Goal: Task Accomplishment & Management: Complete application form

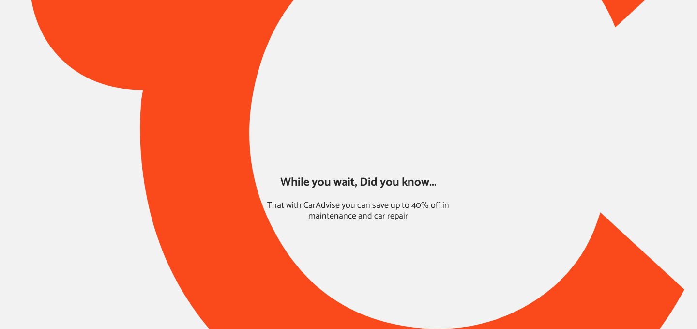
type input "*****"
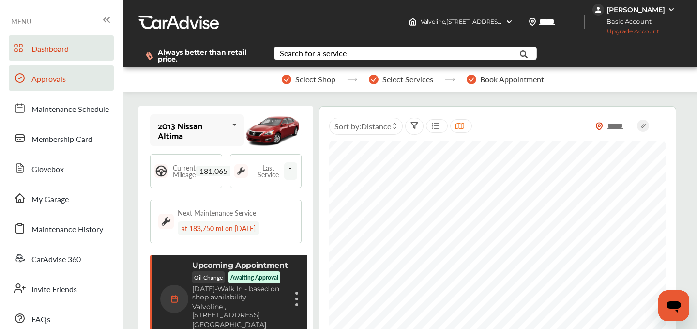
click at [40, 73] on span "Approvals" at bounding box center [48, 79] width 34 height 13
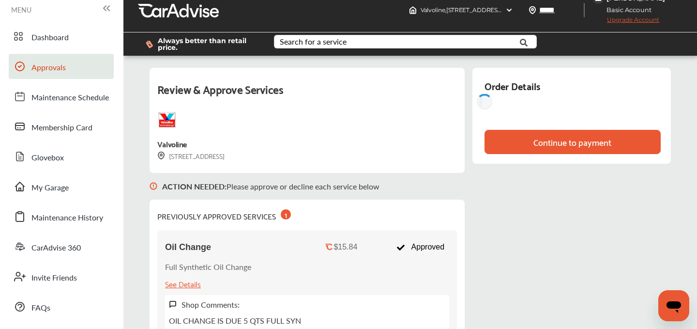
scroll to position [24, 0]
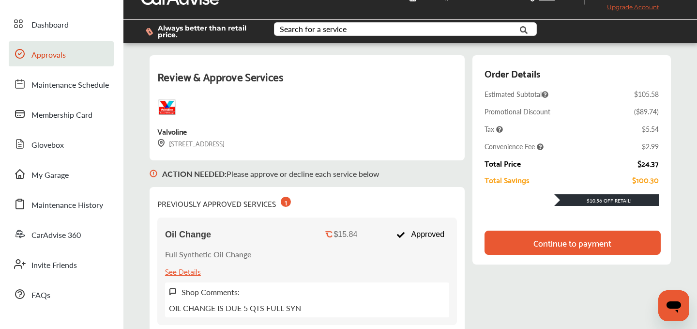
click at [578, 241] on div "Continue to payment" at bounding box center [572, 243] width 78 height 10
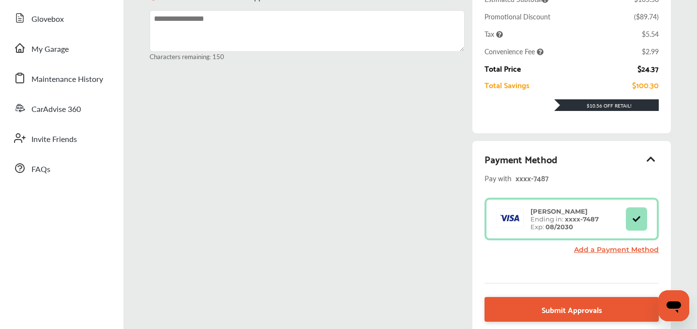
scroll to position [242, 0]
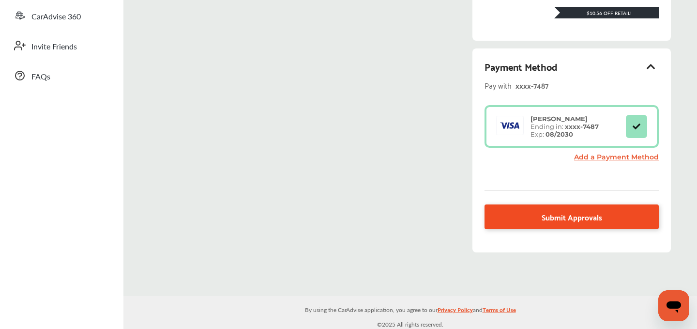
click at [560, 223] on link "Submit Approvals" at bounding box center [571, 216] width 174 height 25
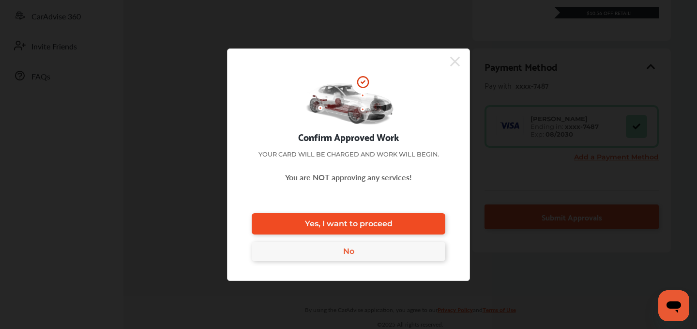
click at [361, 216] on link "Yes, I want to proceed" at bounding box center [349, 223] width 194 height 21
